Goal: Task Accomplishment & Management: Manage account settings

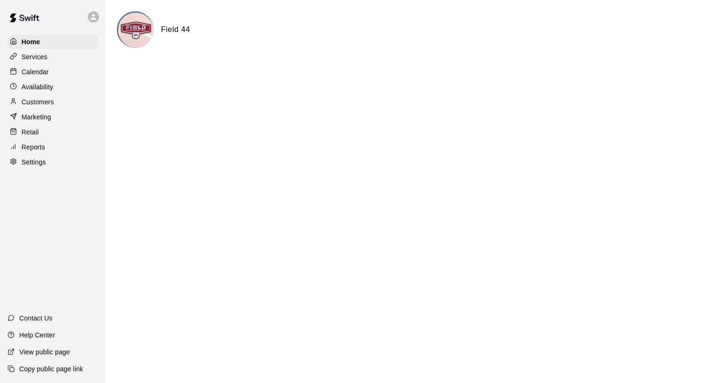
click at [34, 70] on p "Calendar" at bounding box center [35, 71] width 27 height 9
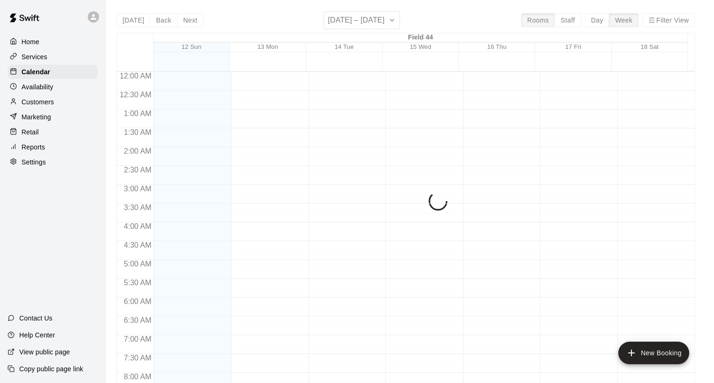
scroll to position [409, 0]
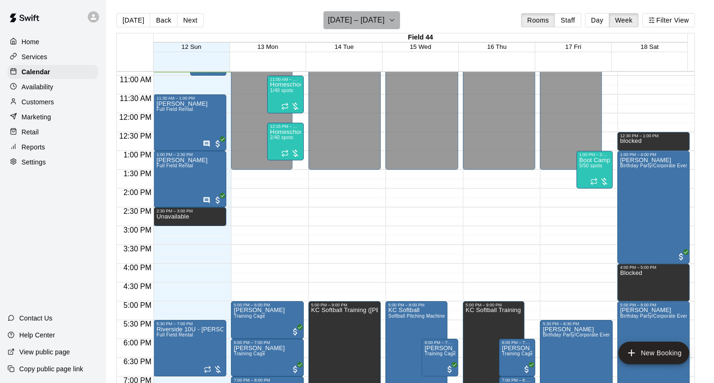
click at [394, 20] on icon "button" at bounding box center [392, 20] width 4 height 2
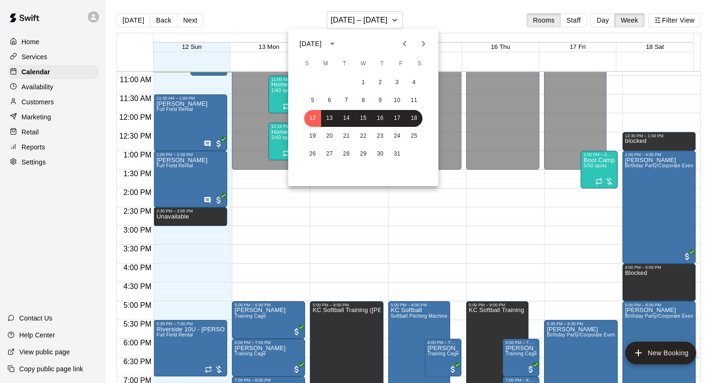
click at [426, 45] on icon "Next month" at bounding box center [423, 43] width 11 height 11
click at [347, 119] on button "11" at bounding box center [346, 118] width 17 height 17
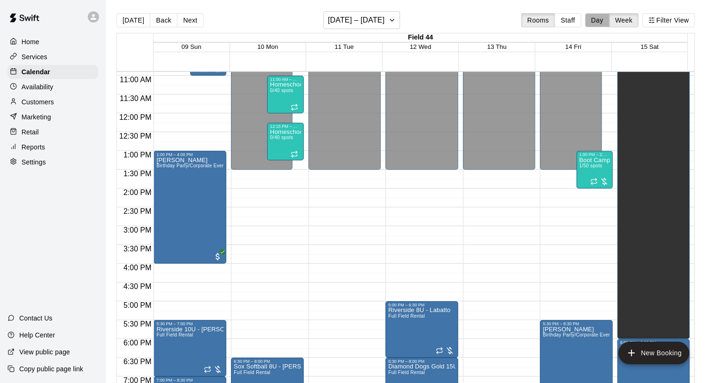
click at [603, 23] on button "Day" at bounding box center [597, 20] width 24 height 14
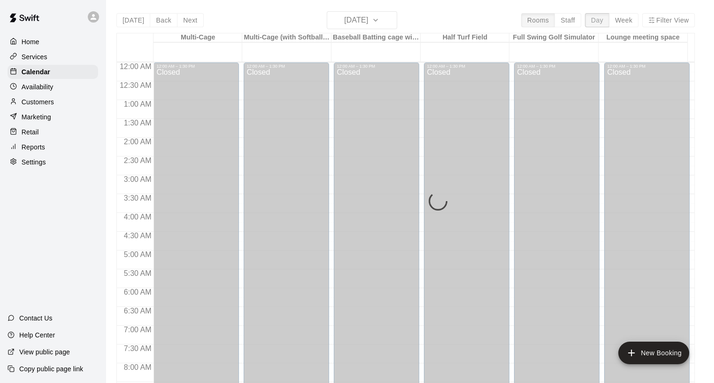
scroll to position [410, 0]
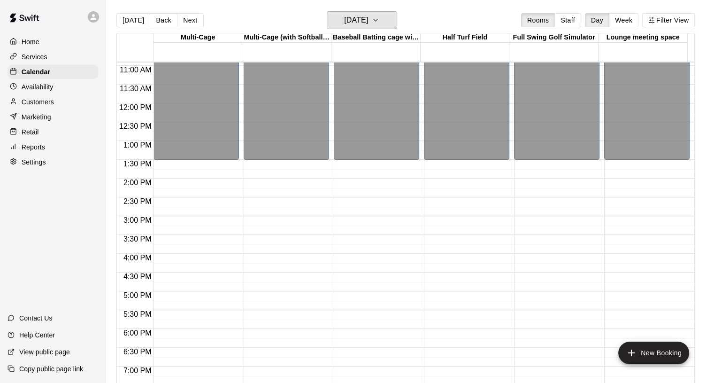
click at [379, 20] on icon "button" at bounding box center [376, 20] width 8 height 11
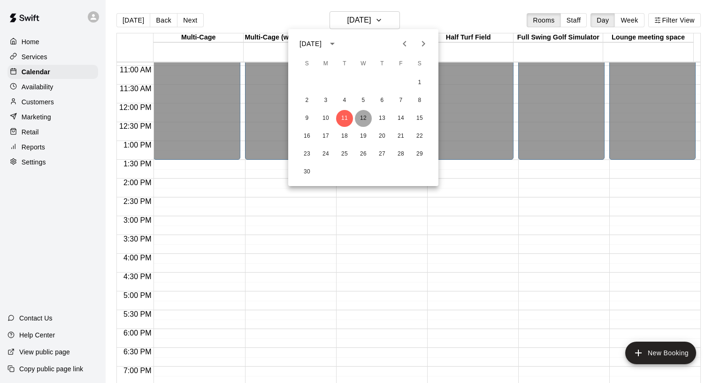
click at [359, 114] on button "12" at bounding box center [363, 118] width 17 height 17
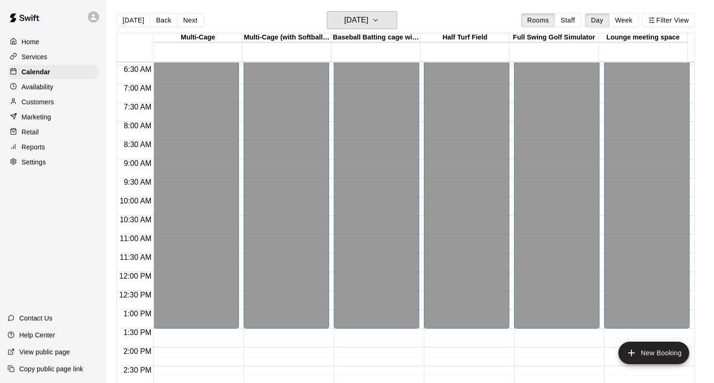
scroll to position [0, 0]
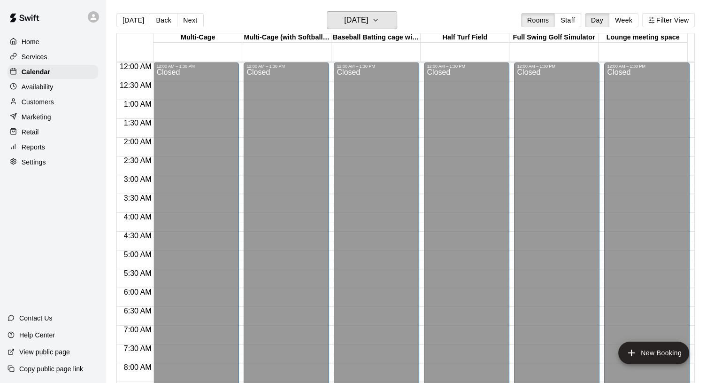
click at [394, 14] on button "[DATE]" at bounding box center [362, 20] width 70 height 18
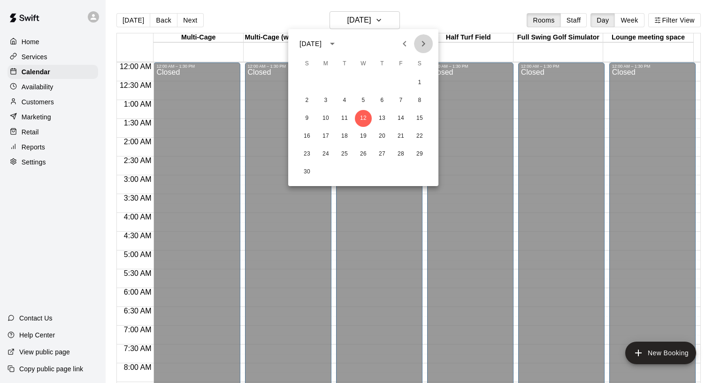
click at [425, 41] on icon "Next month" at bounding box center [423, 43] width 11 height 11
click at [348, 133] on button "23" at bounding box center [344, 136] width 17 height 17
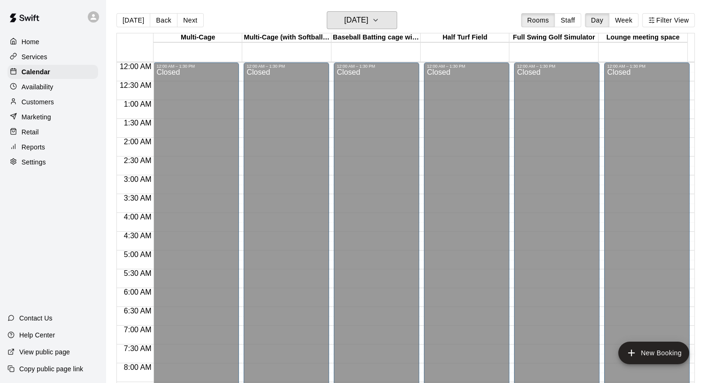
click at [379, 18] on icon "button" at bounding box center [376, 20] width 8 height 11
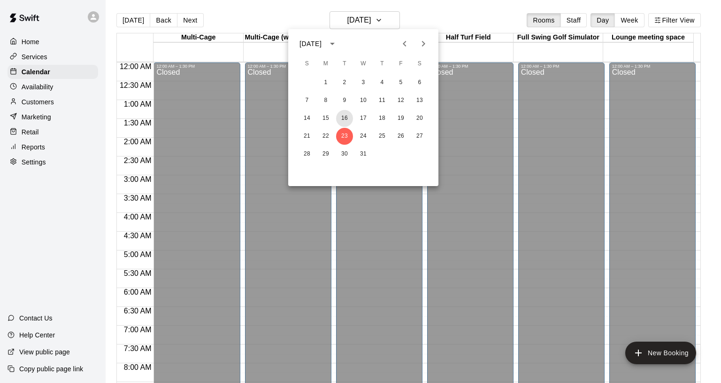
click at [341, 118] on button "16" at bounding box center [344, 118] width 17 height 17
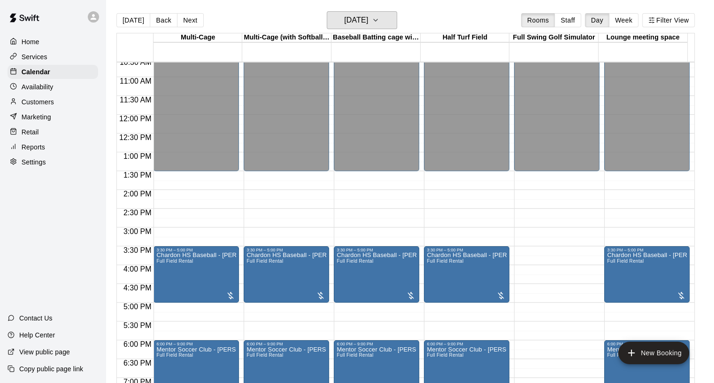
scroll to position [335, 0]
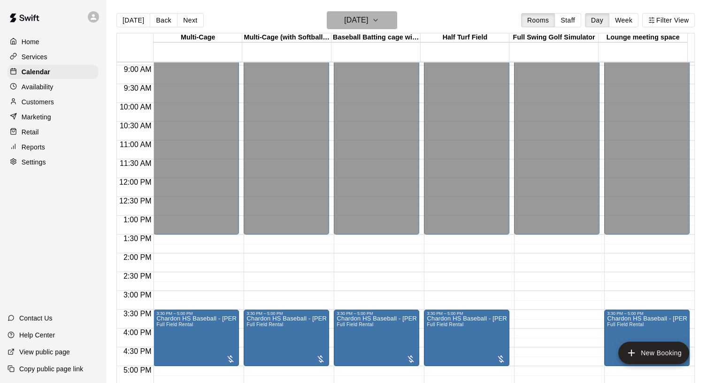
click at [394, 13] on button "[DATE]" at bounding box center [362, 20] width 70 height 18
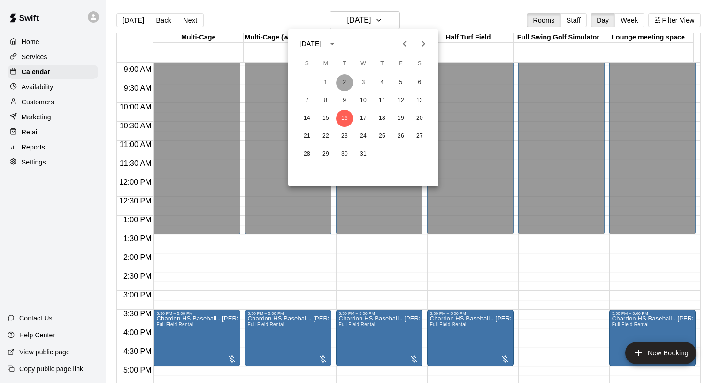
click at [346, 81] on button "2" at bounding box center [344, 82] width 17 height 17
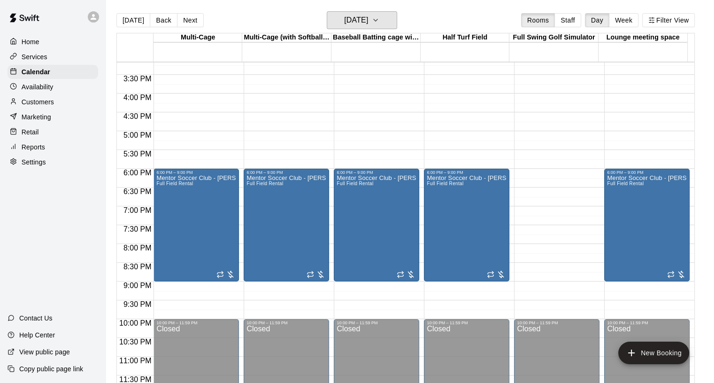
scroll to position [476, 0]
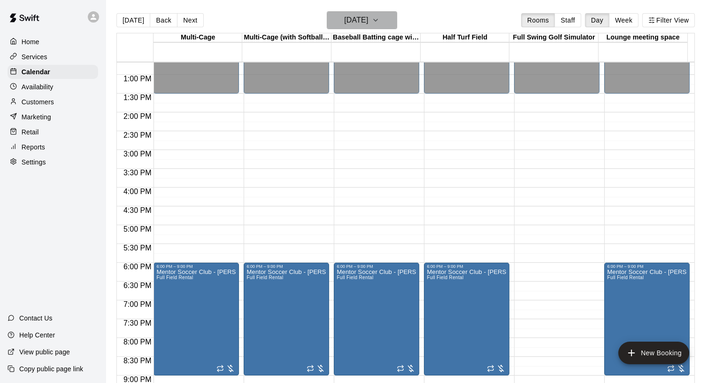
click at [397, 19] on button "[DATE]" at bounding box center [362, 20] width 70 height 18
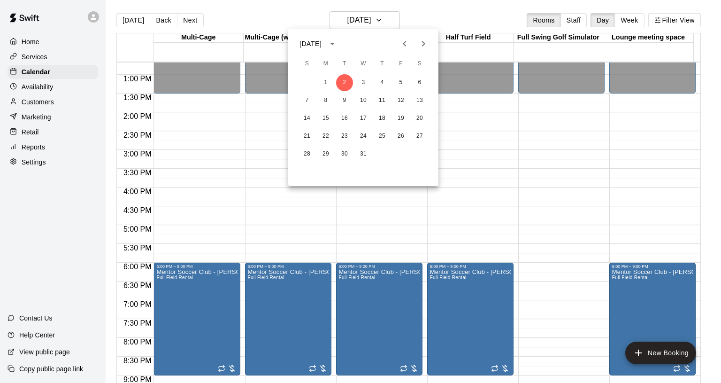
click at [409, 44] on icon "Previous month" at bounding box center [404, 43] width 11 height 11
click at [348, 154] on button "25" at bounding box center [344, 154] width 17 height 17
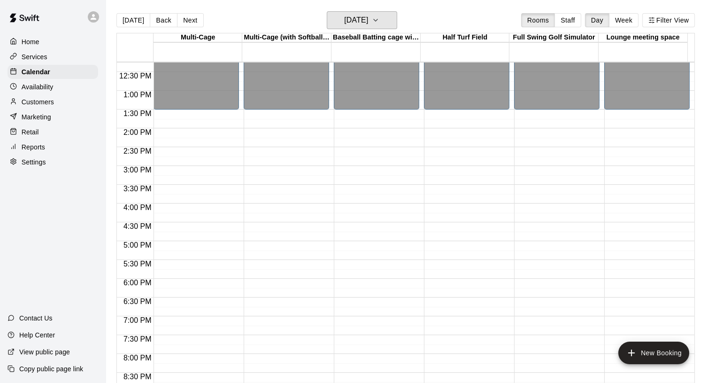
scroll to position [335, 0]
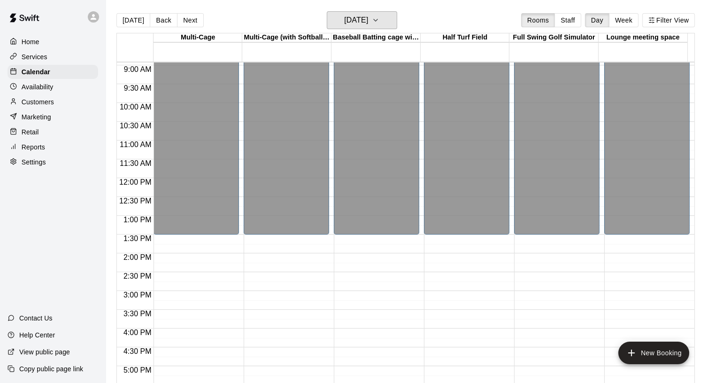
click at [379, 18] on icon "button" at bounding box center [376, 20] width 8 height 11
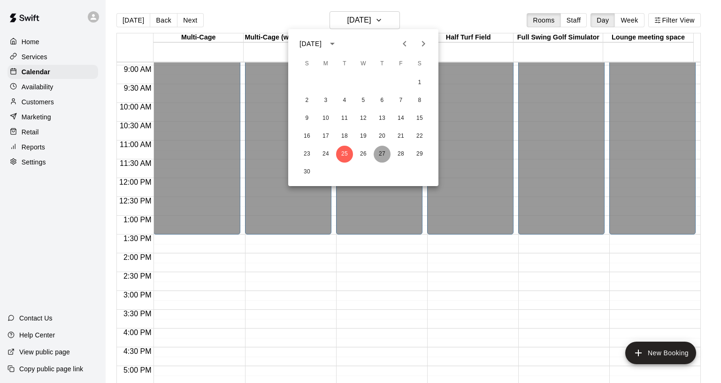
click at [387, 153] on button "27" at bounding box center [382, 154] width 17 height 17
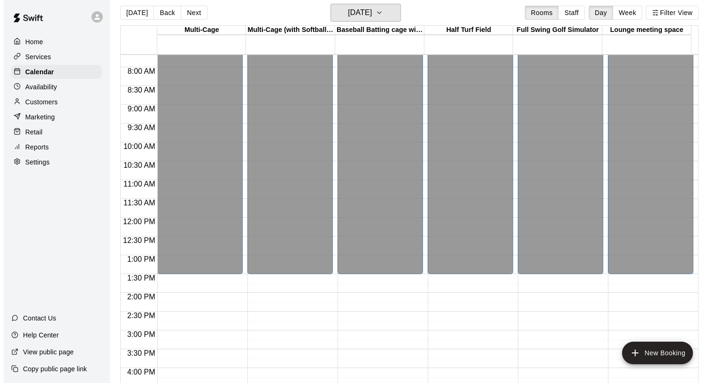
scroll to position [15, 0]
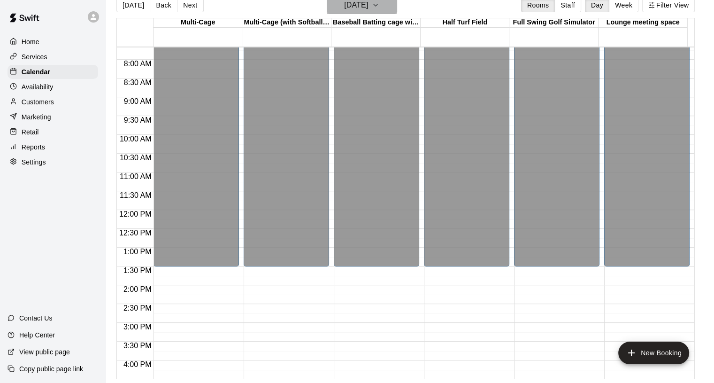
click at [379, 8] on icon "button" at bounding box center [376, 5] width 8 height 11
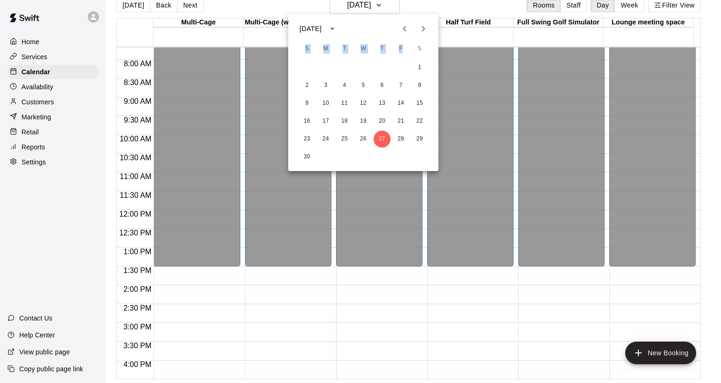
drag, startPoint x: 410, startPoint y: 37, endPoint x: 426, endPoint y: 26, distance: 19.3
click at [425, 26] on div "[DATE] S M T W T F S 1 2 3 4 5 6 7 8 9 10 11 12 13 14 15 16 17 18 19 20 21 22 2…" at bounding box center [363, 92] width 150 height 157
click at [430, 27] on button "Next month" at bounding box center [423, 28] width 19 height 19
click at [343, 67] on button "2" at bounding box center [344, 67] width 17 height 17
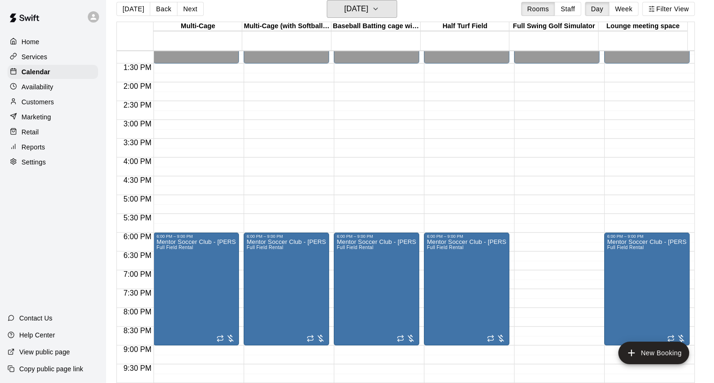
scroll to position [570, 0]
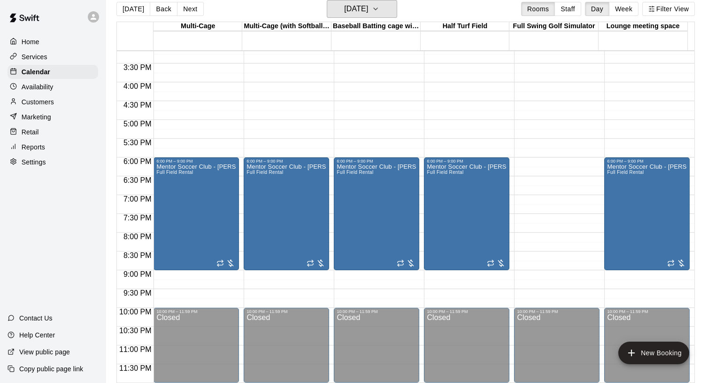
click at [379, 5] on icon "button" at bounding box center [376, 8] width 8 height 11
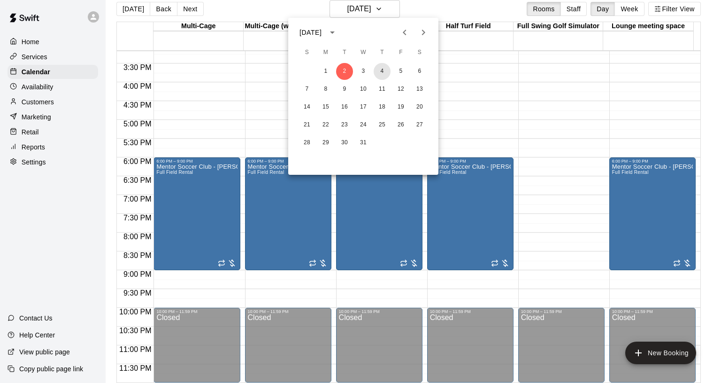
click at [386, 72] on button "4" at bounding box center [382, 71] width 17 height 17
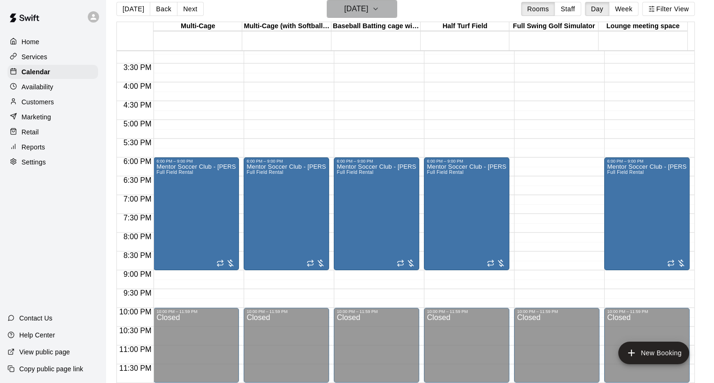
click at [397, 7] on button "[DATE]" at bounding box center [362, 9] width 70 height 18
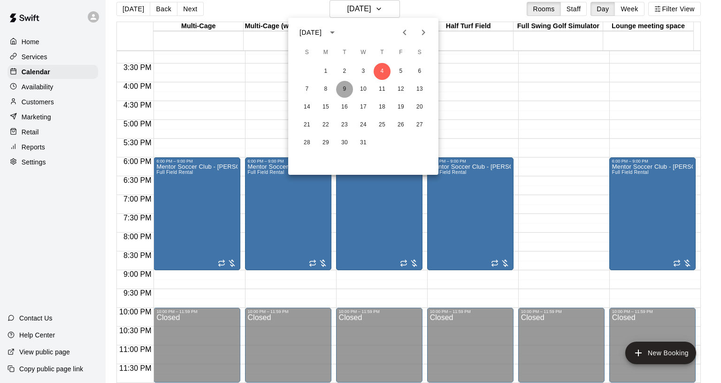
click at [345, 85] on button "9" at bounding box center [344, 89] width 17 height 17
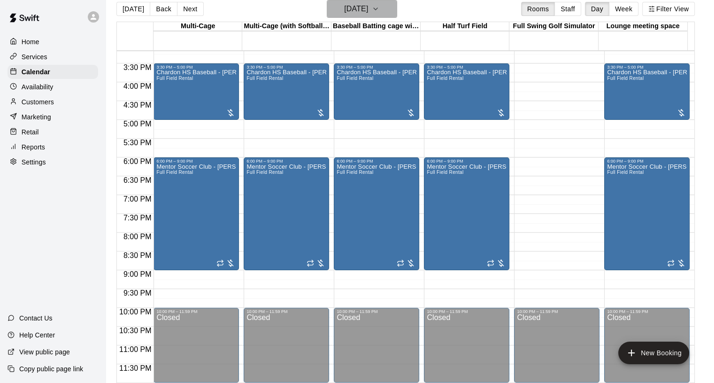
click at [378, 8] on icon "button" at bounding box center [376, 9] width 4 height 2
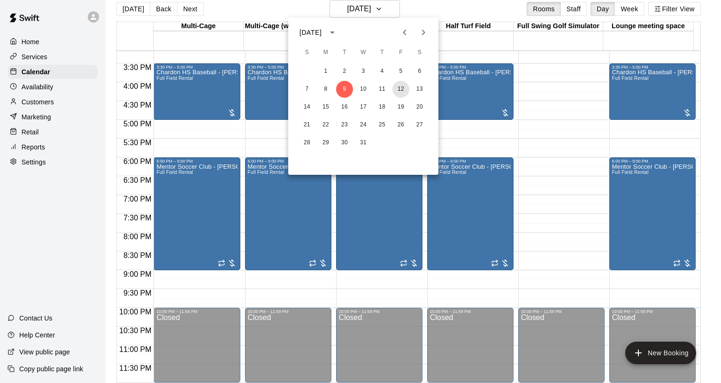
click at [403, 89] on button "12" at bounding box center [401, 89] width 17 height 17
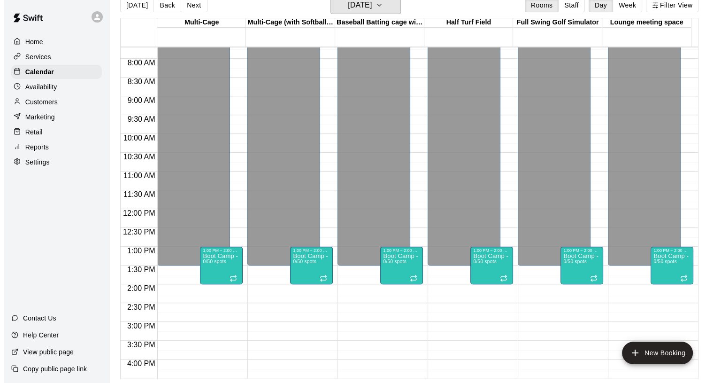
scroll to position [288, 0]
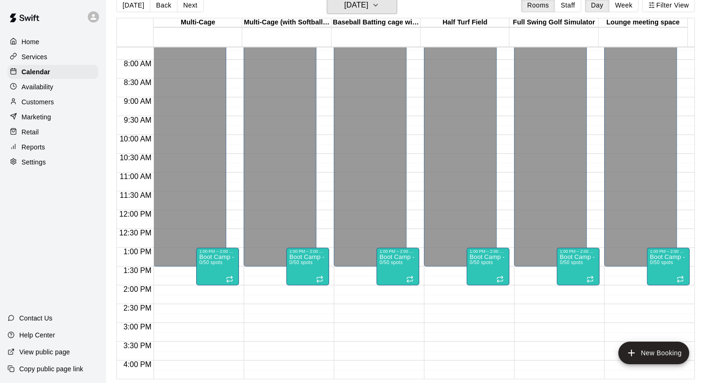
click at [379, 3] on icon "button" at bounding box center [376, 5] width 8 height 11
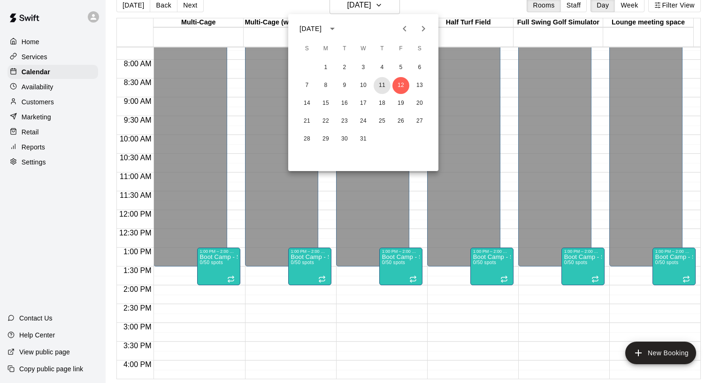
click at [383, 86] on button "11" at bounding box center [382, 85] width 17 height 17
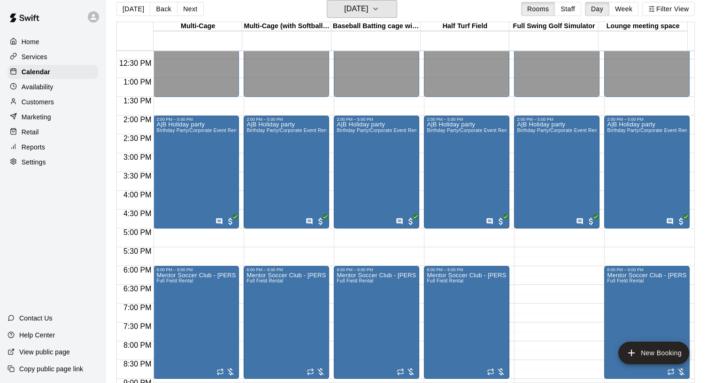
scroll to position [476, 0]
